Goal: Use online tool/utility: Utilize a website feature to perform a specific function

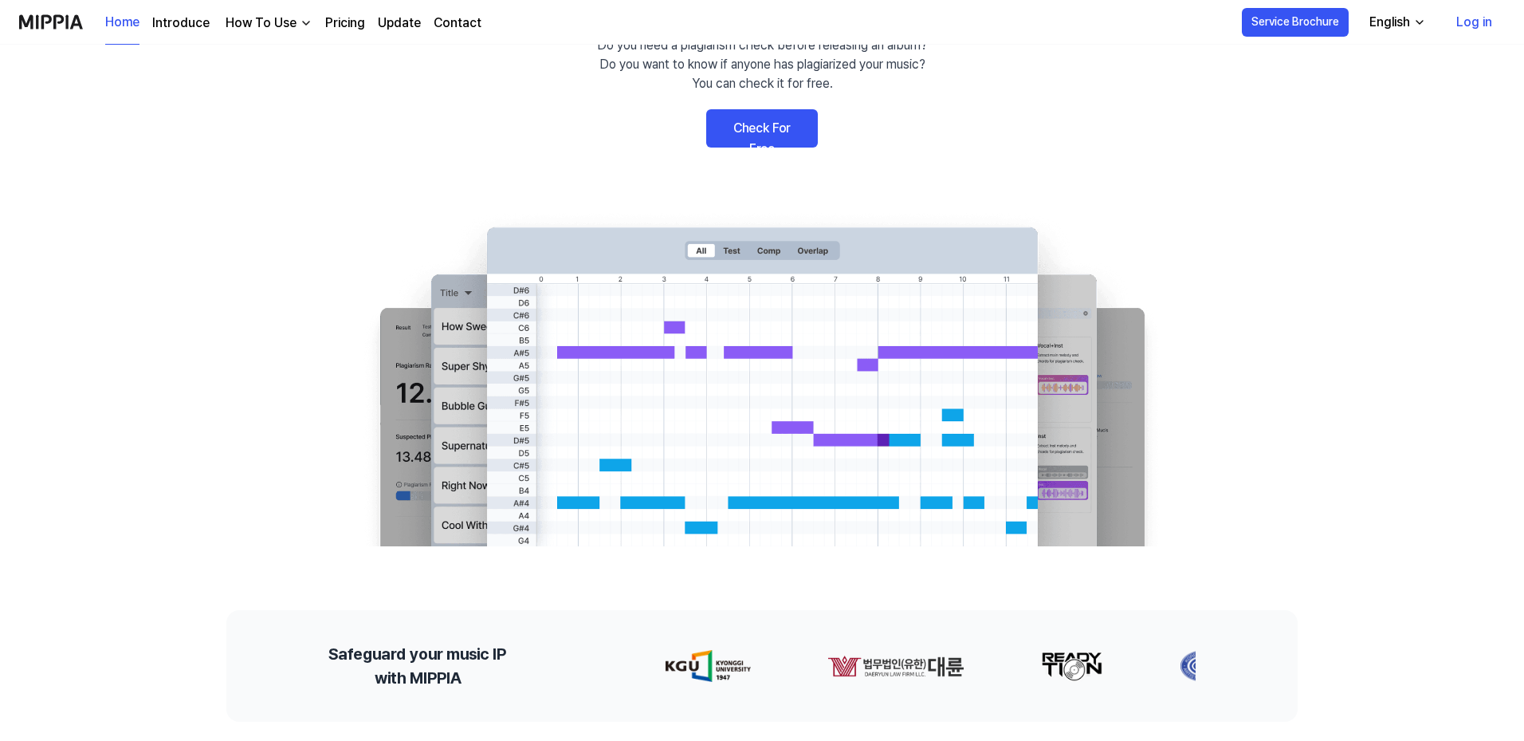
scroll to position [159, 0]
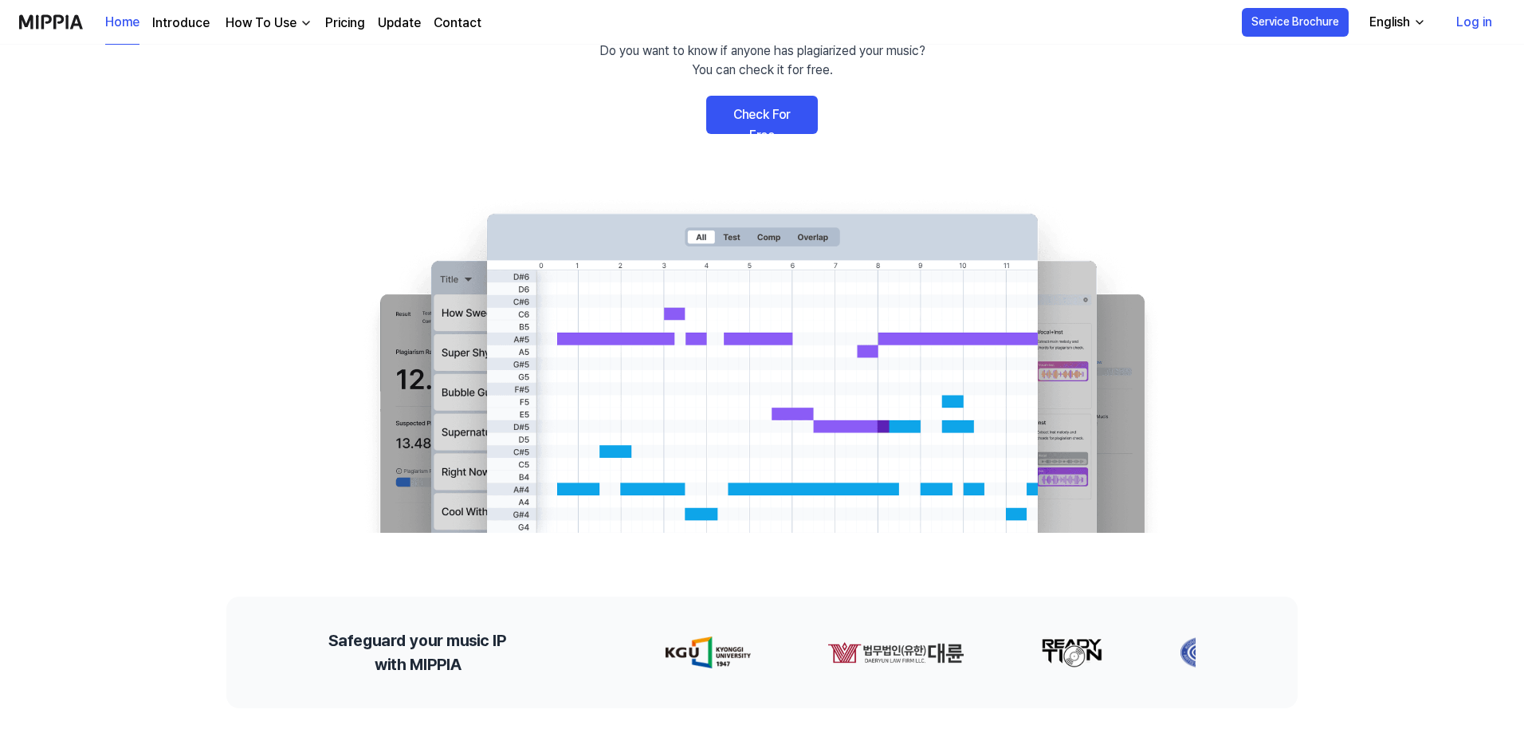
click at [768, 112] on link "Check For Free" at bounding box center [762, 115] width 112 height 38
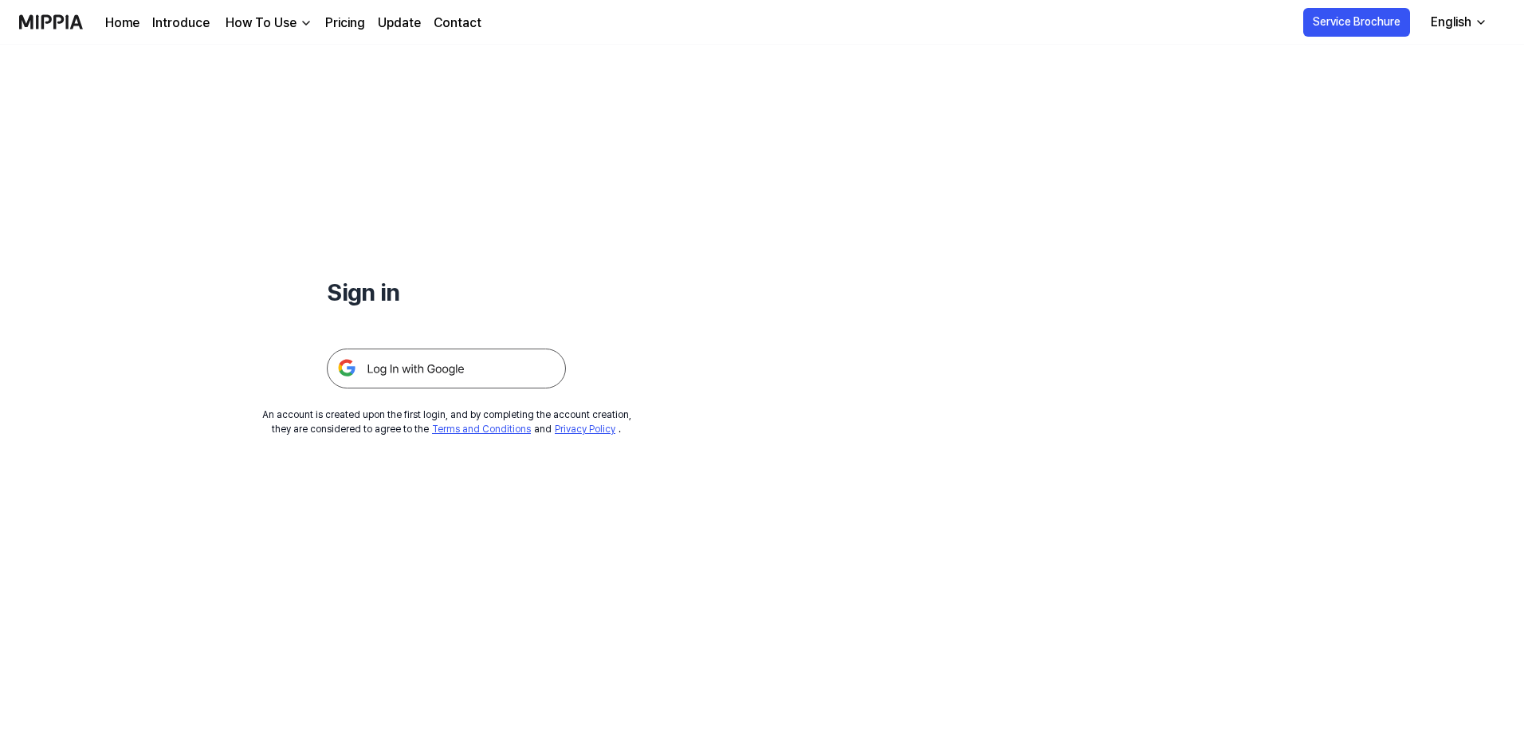
click at [472, 367] on img at bounding box center [446, 368] width 239 height 40
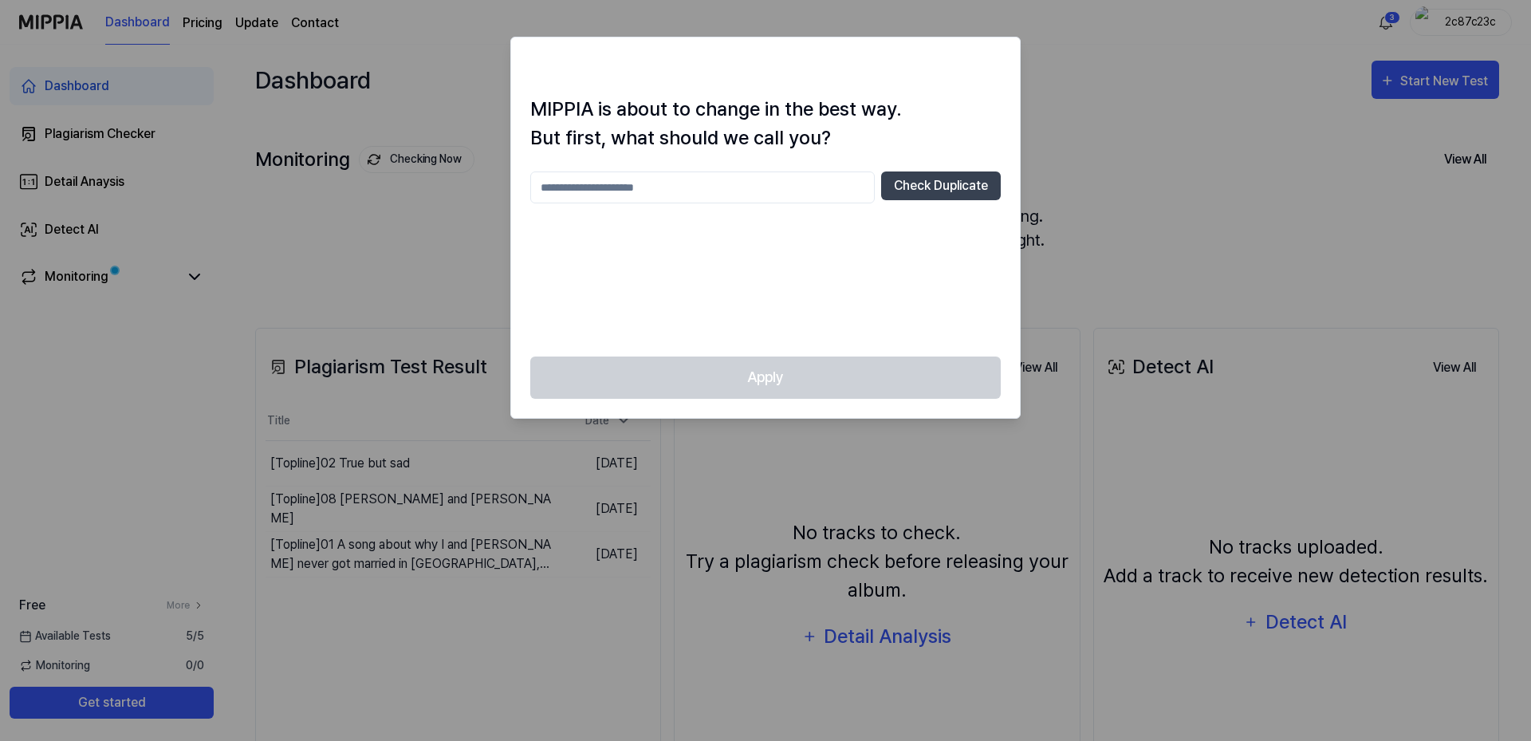
click at [1185, 102] on div at bounding box center [765, 370] width 1531 height 741
click at [725, 191] on input "text" at bounding box center [702, 187] width 344 height 32
type input "*"
type input "**"
click at [906, 174] on button "Check Duplicate" at bounding box center [941, 185] width 120 height 29
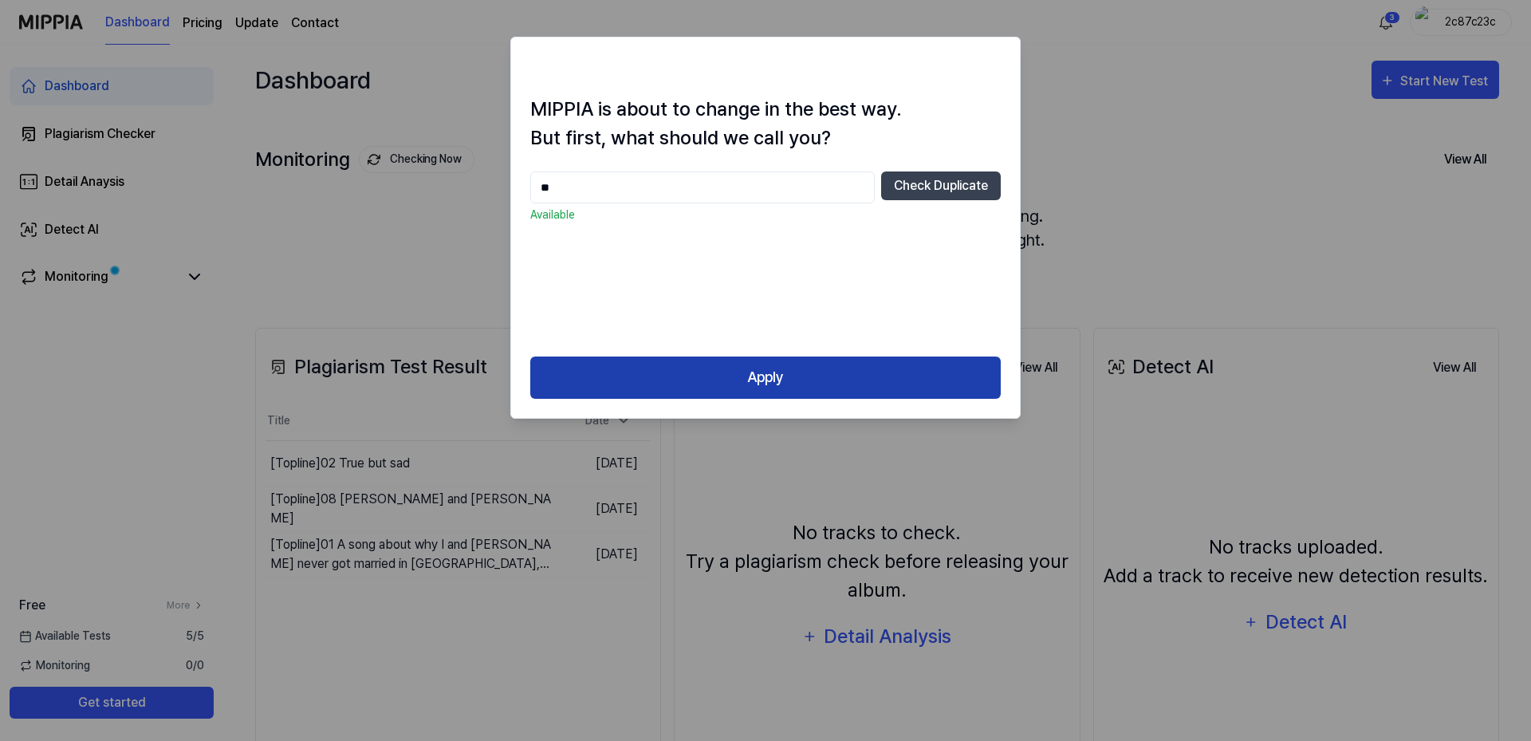
click at [735, 375] on button "Apply" at bounding box center [765, 377] width 470 height 42
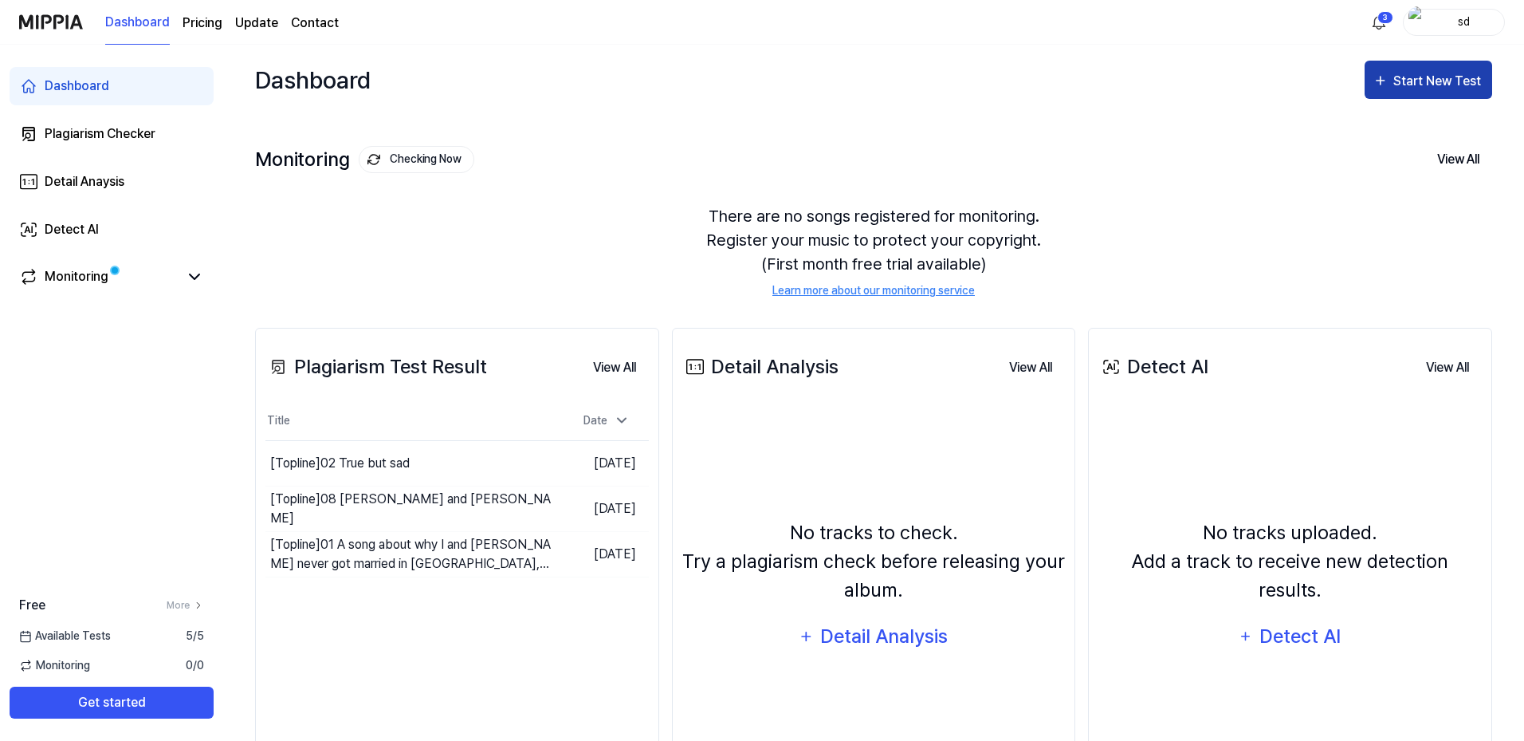
click at [1413, 88] on div "Start New Test" at bounding box center [1438, 81] width 91 height 21
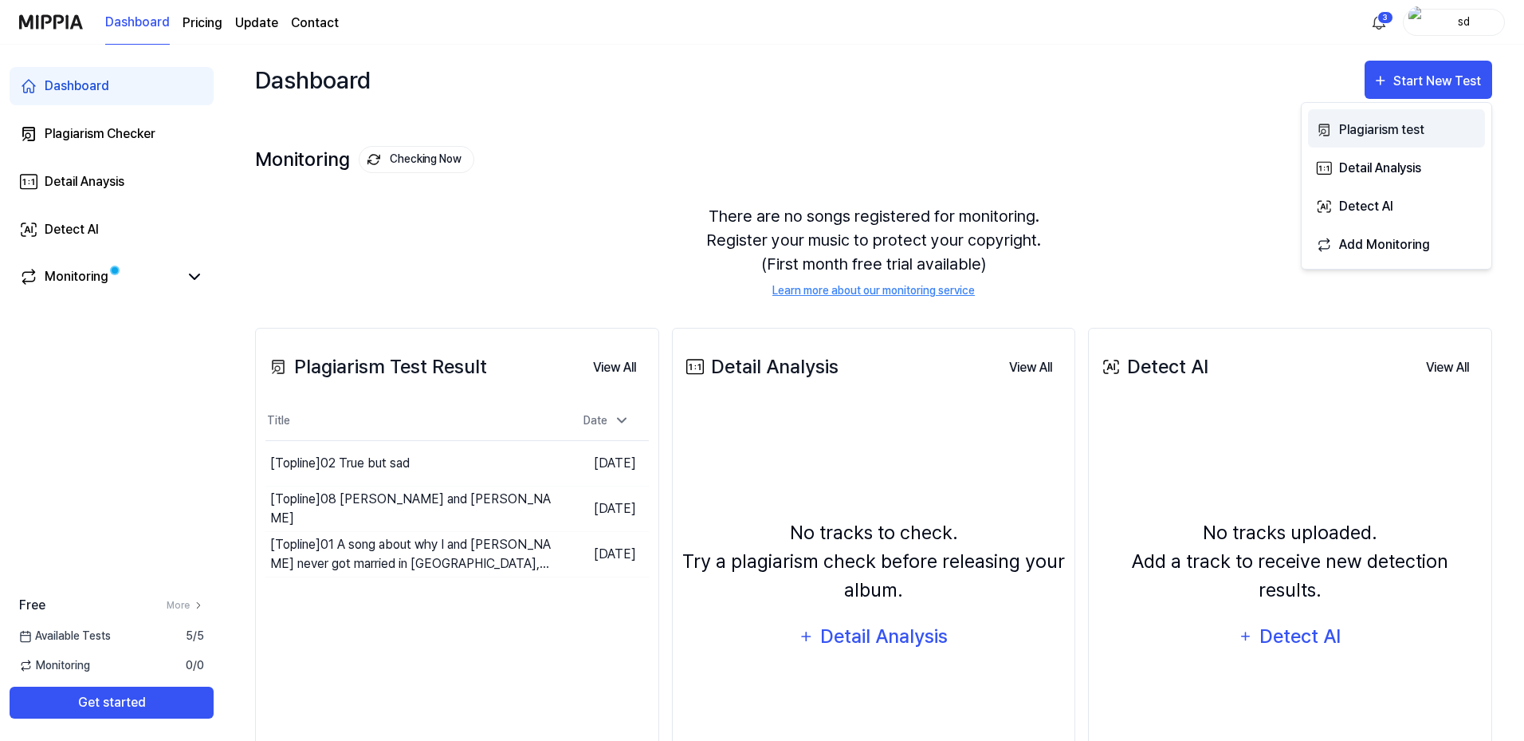
click at [1405, 134] on div "Plagiarism test" at bounding box center [1408, 130] width 139 height 21
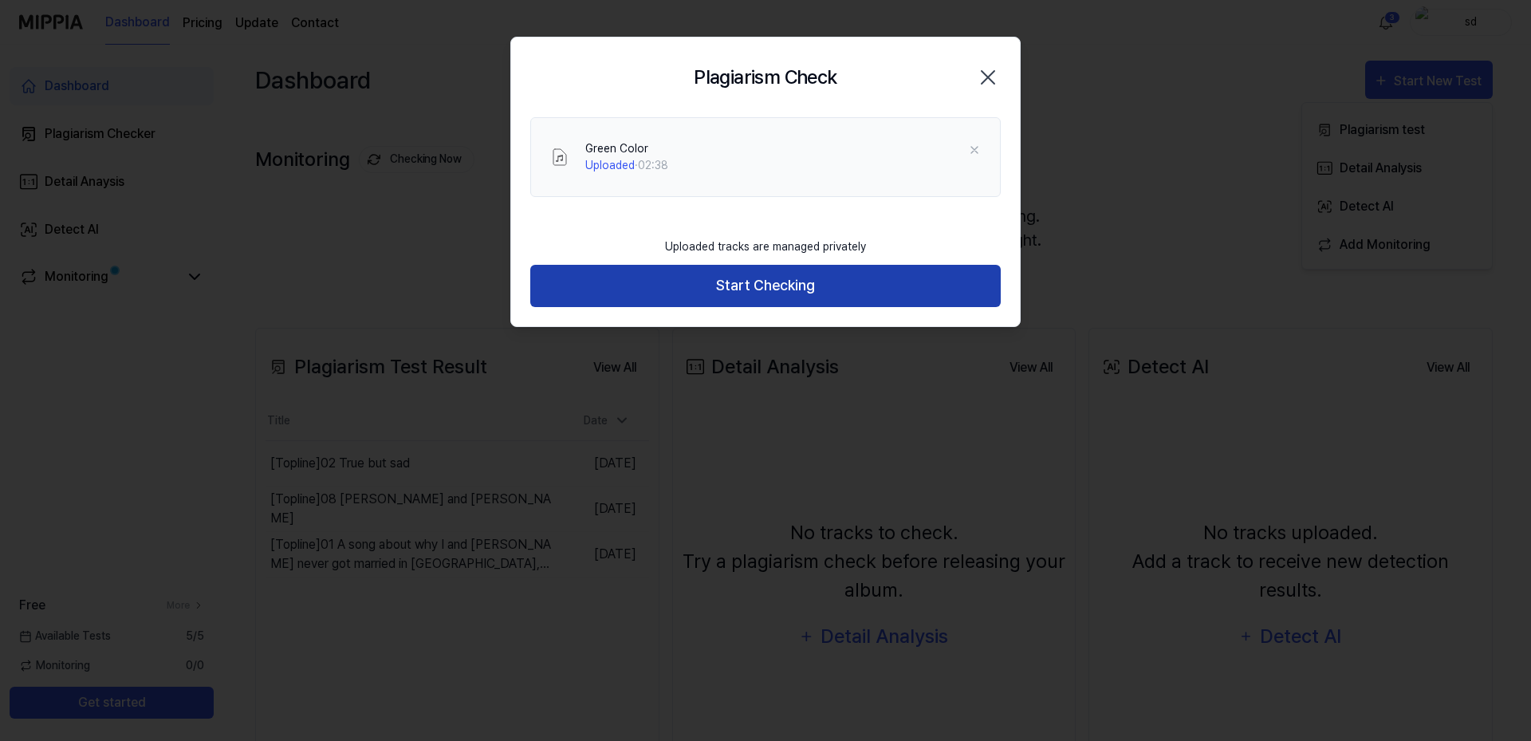
click at [746, 290] on button "Start Checking" at bounding box center [765, 286] width 470 height 42
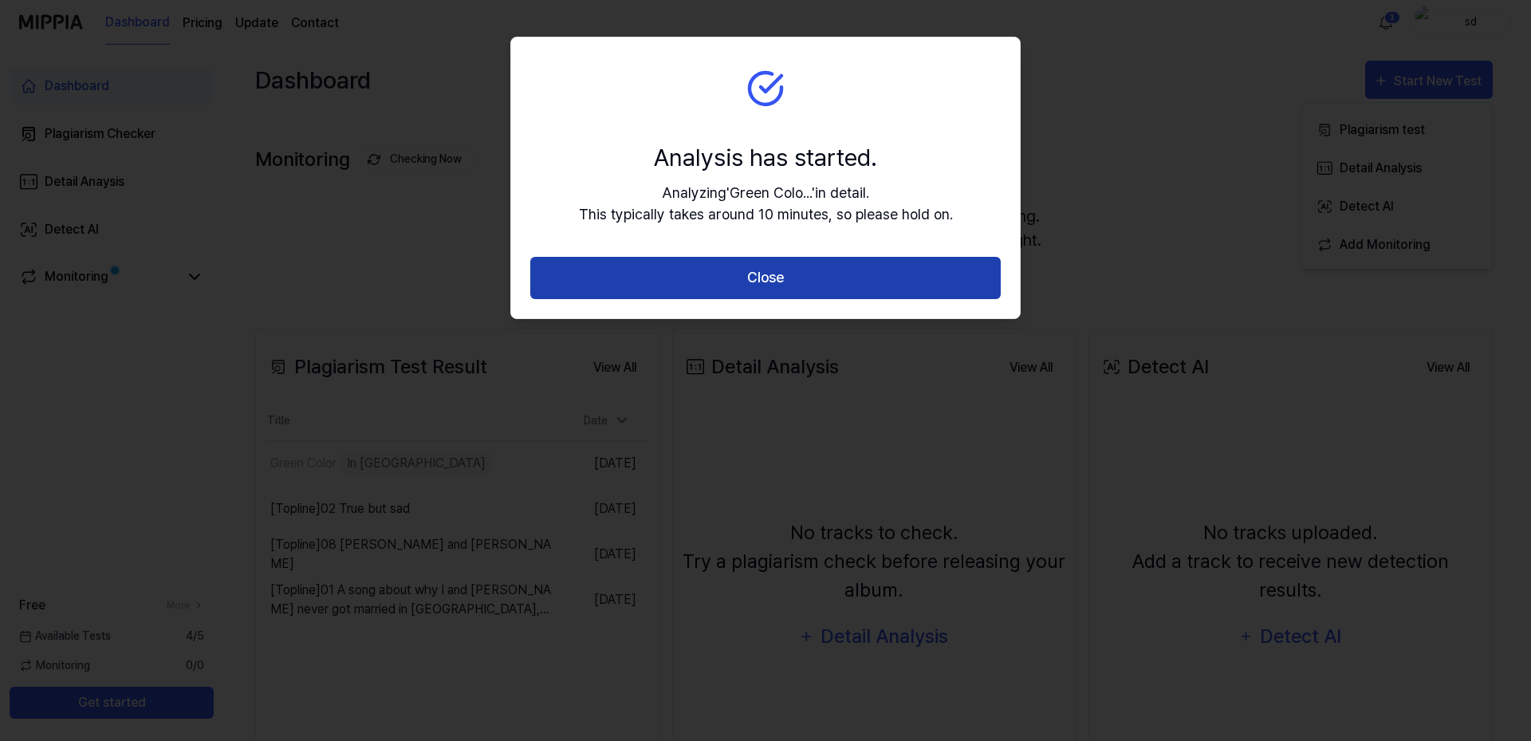
click at [838, 286] on button "Close" at bounding box center [765, 278] width 470 height 42
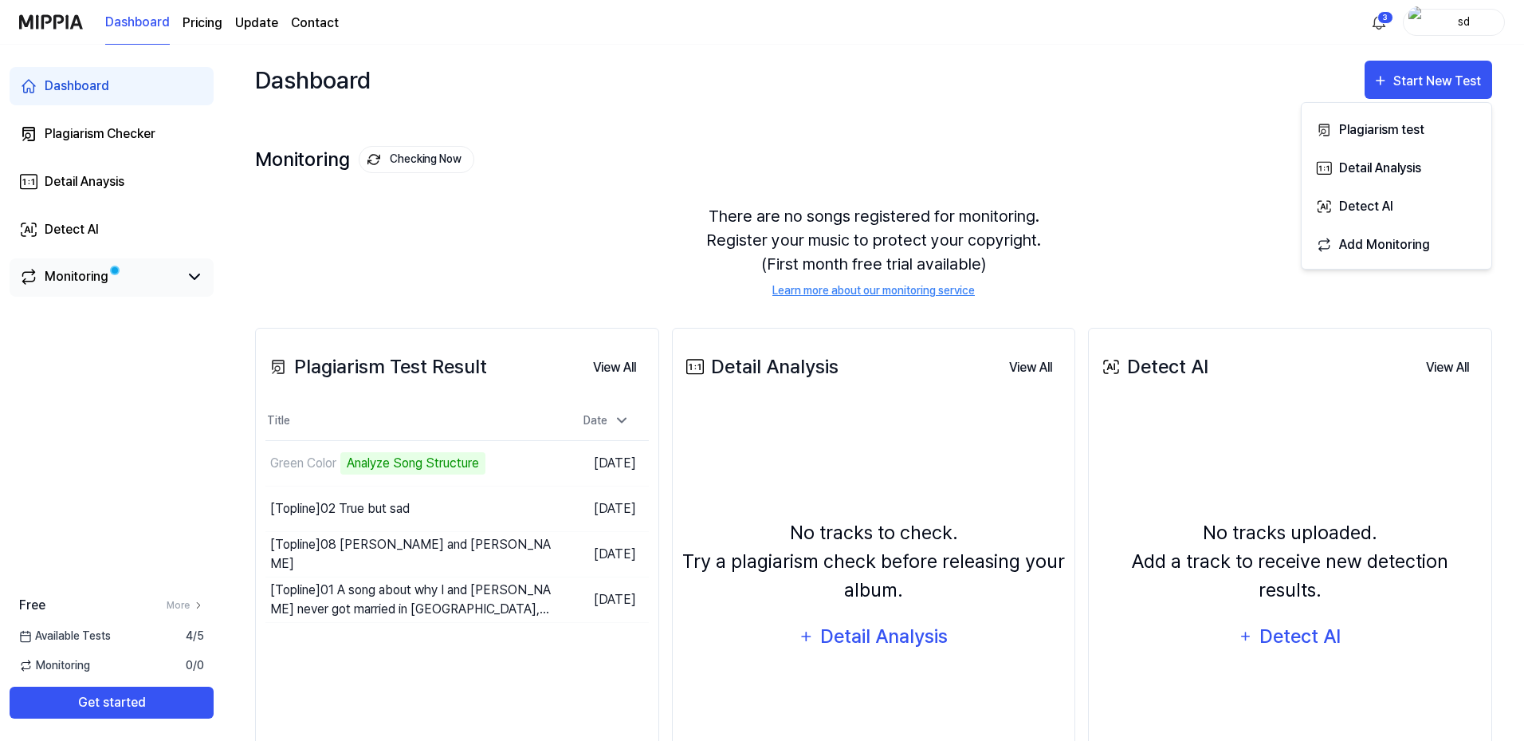
click at [97, 276] on div "Monitoring" at bounding box center [77, 276] width 64 height 19
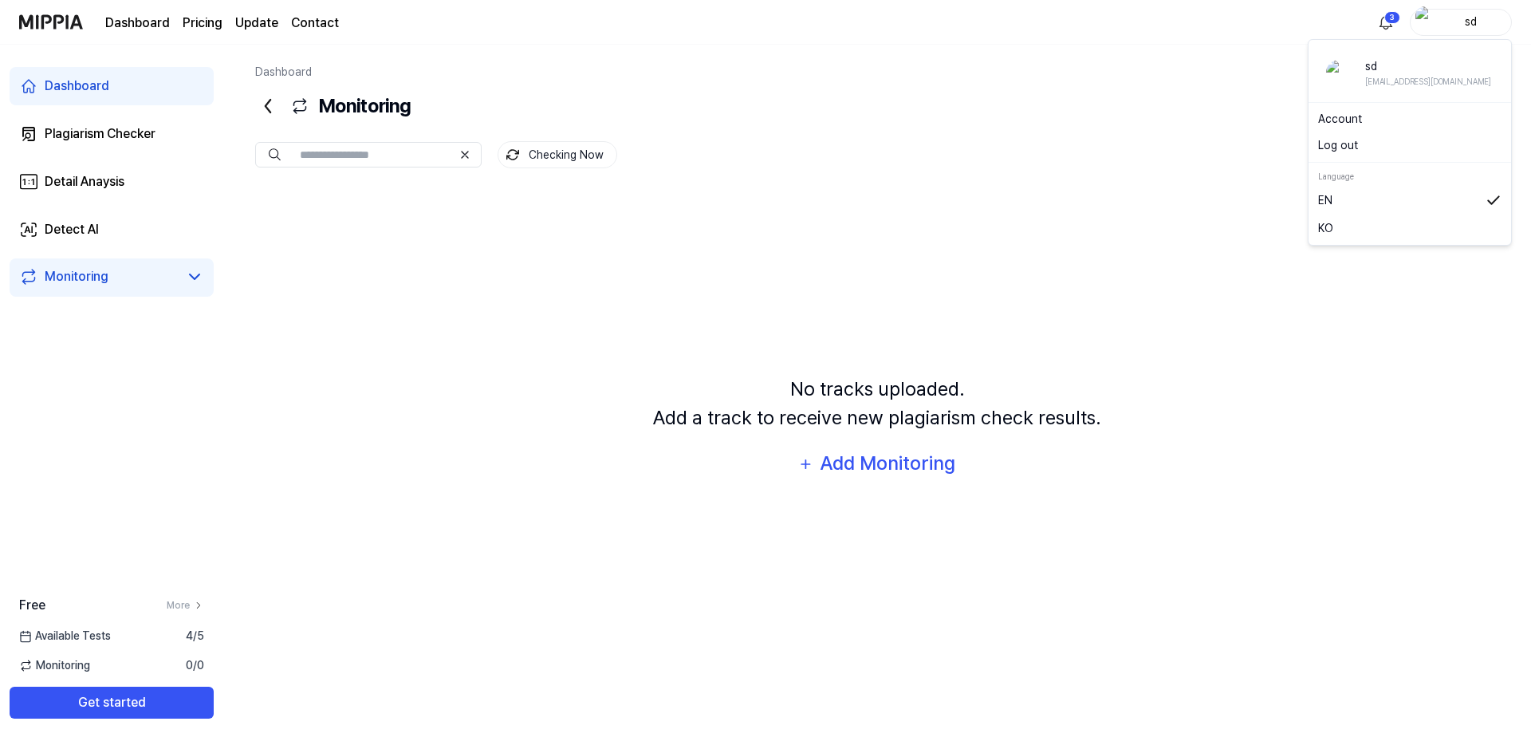
click at [1448, 25] on div "sd" at bounding box center [1470, 22] width 62 height 18
click at [1135, 92] on div "Monitoring Add Monitoring" at bounding box center [877, 106] width 1244 height 38
click at [98, 139] on div "Plagiarism Checker" at bounding box center [100, 133] width 111 height 19
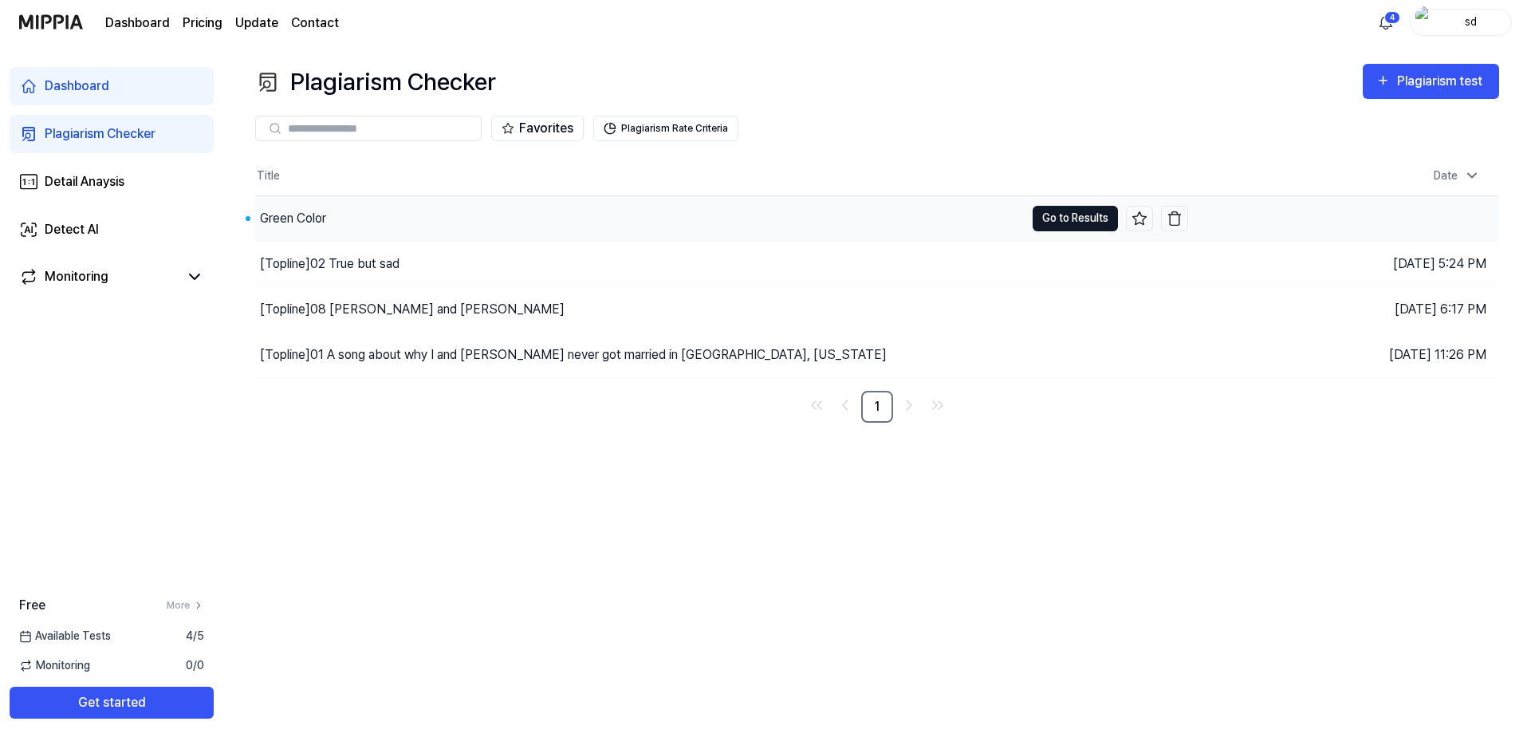
click at [1064, 216] on button "Go to Results" at bounding box center [1074, 219] width 85 height 26
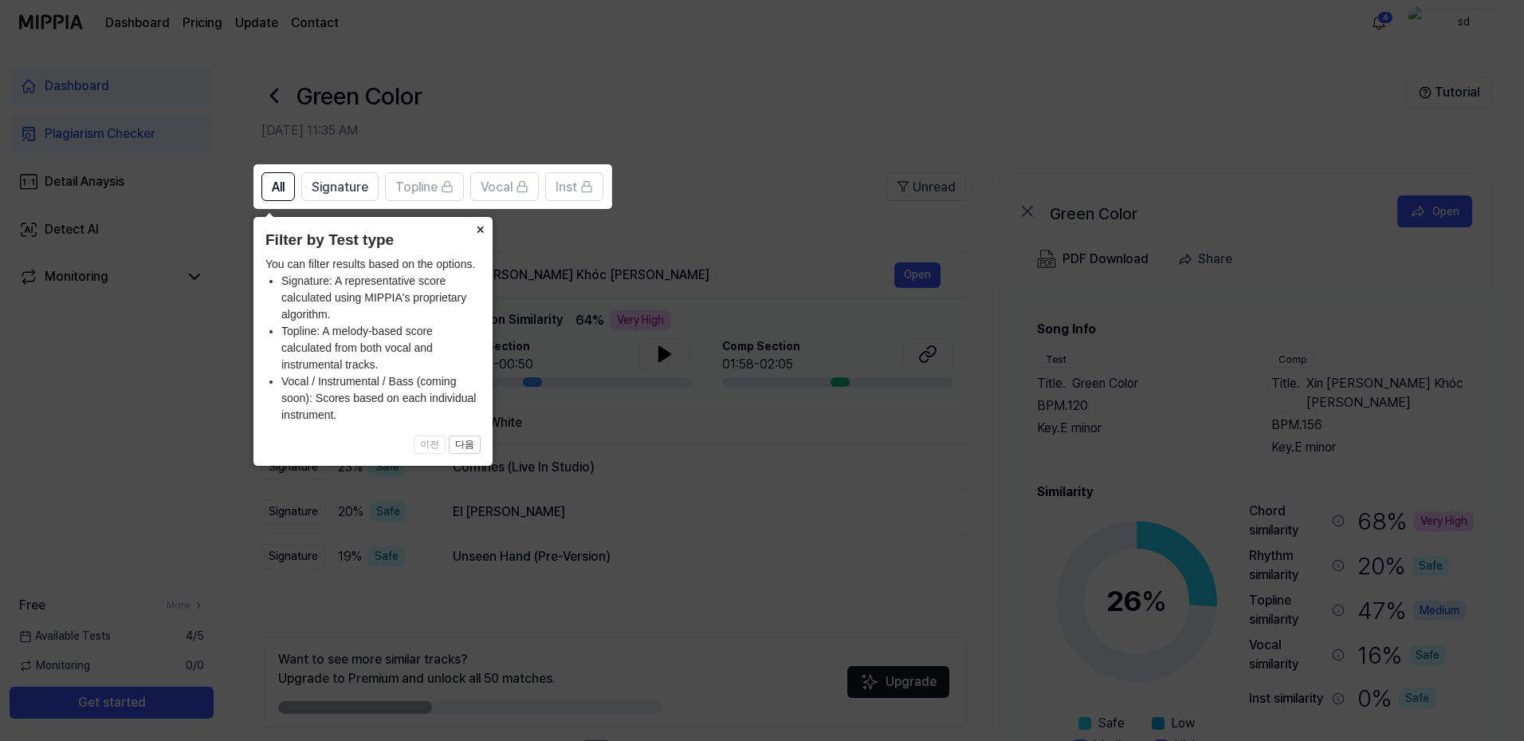
click at [472, 226] on button "×" at bounding box center [480, 228] width 26 height 22
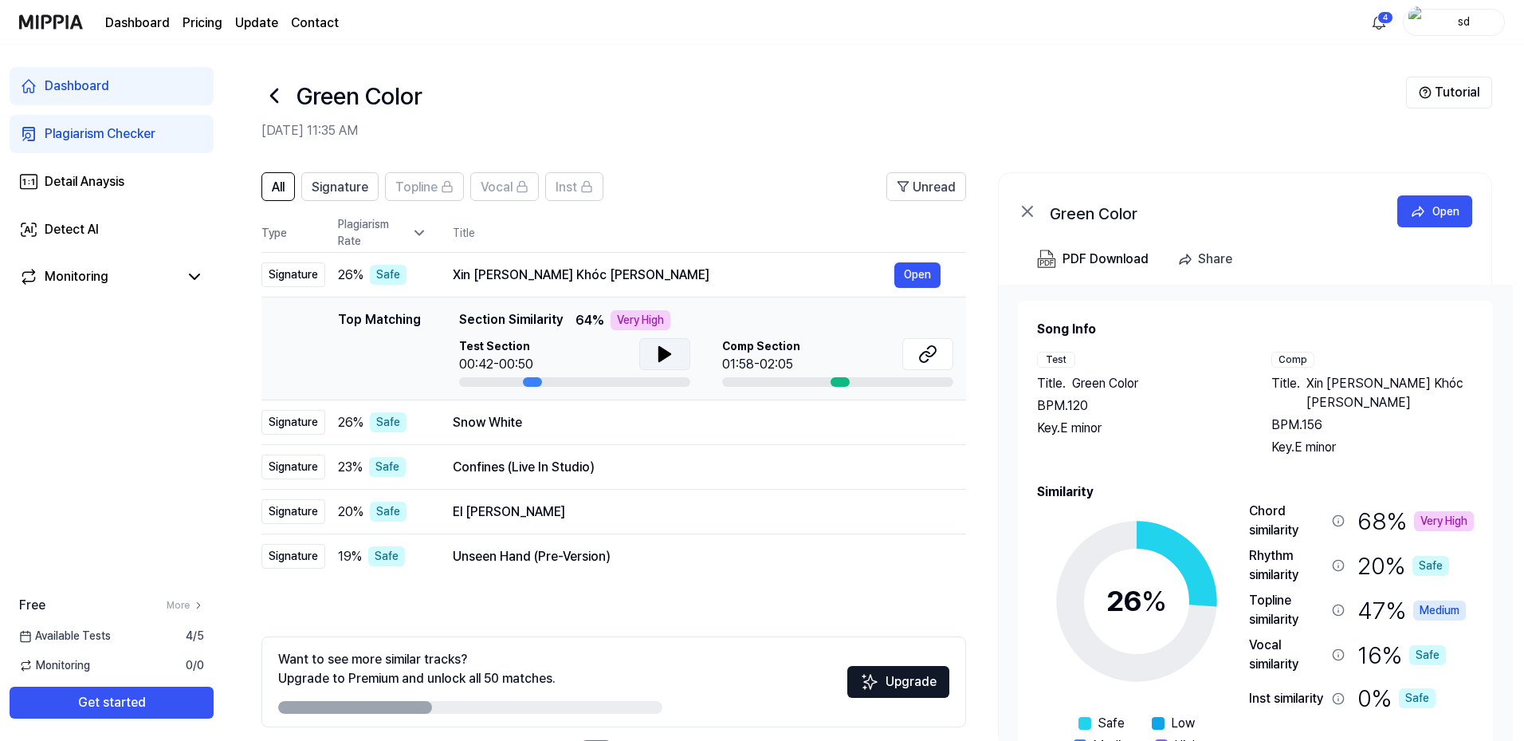
click at [650, 344] on button at bounding box center [664, 354] width 51 height 32
click at [930, 351] on icon at bounding box center [927, 353] width 19 height 19
click at [918, 353] on icon at bounding box center [927, 353] width 19 height 19
click at [924, 351] on icon at bounding box center [927, 353] width 19 height 19
click at [929, 348] on icon at bounding box center [931, 351] width 10 height 10
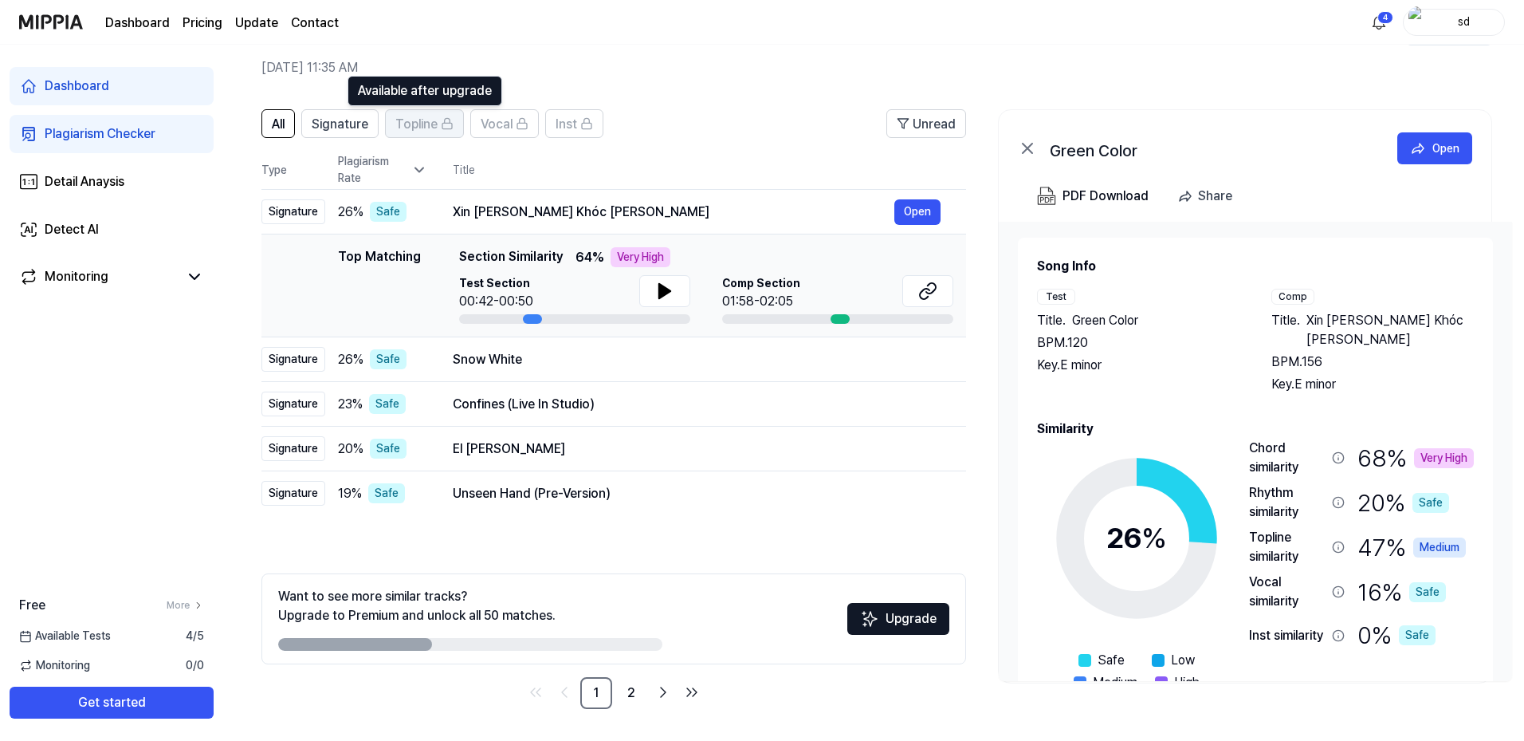
click at [431, 130] on span "Topline" at bounding box center [416, 124] width 42 height 19
click at [325, 129] on span "Signature" at bounding box center [340, 124] width 57 height 19
